Goal: Transaction & Acquisition: Purchase product/service

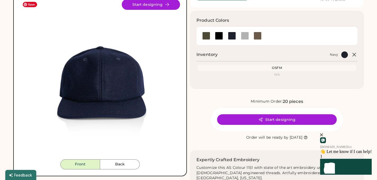
scroll to position [38, 0]
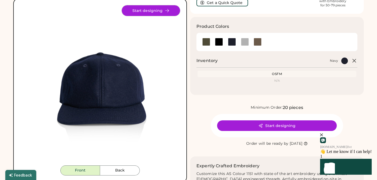
click at [170, 10] on button "Start designing" at bounding box center [151, 10] width 58 height 11
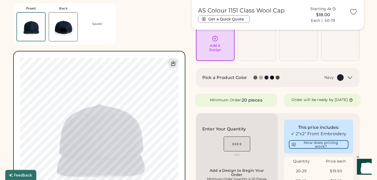
scroll to position [40, 0]
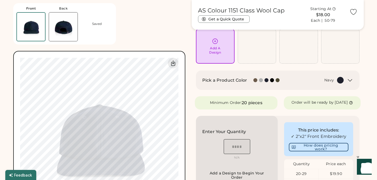
click at [60, 28] on img at bounding box center [63, 26] width 29 height 29
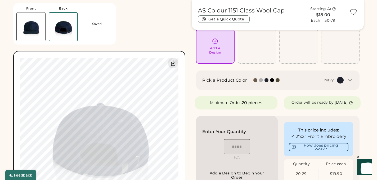
click at [350, 81] on icon at bounding box center [350, 80] width 4 height 2
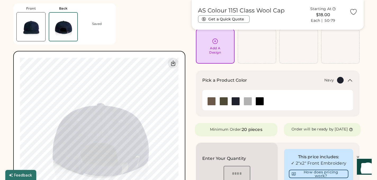
click at [236, 101] on img at bounding box center [236, 101] width 8 height 8
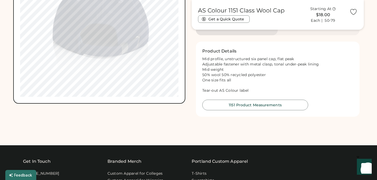
scroll to position [259, 0]
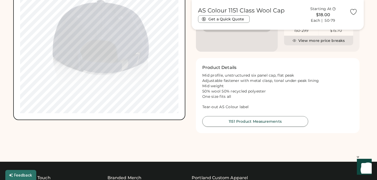
click at [261, 125] on button "1151 Product Measurements" at bounding box center [255, 121] width 106 height 11
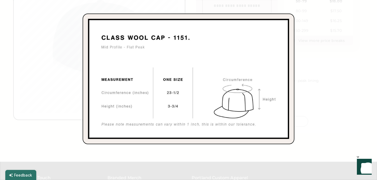
click at [336, 101] on div at bounding box center [188, 90] width 377 height 180
